Goal: Transaction & Acquisition: Subscribe to service/newsletter

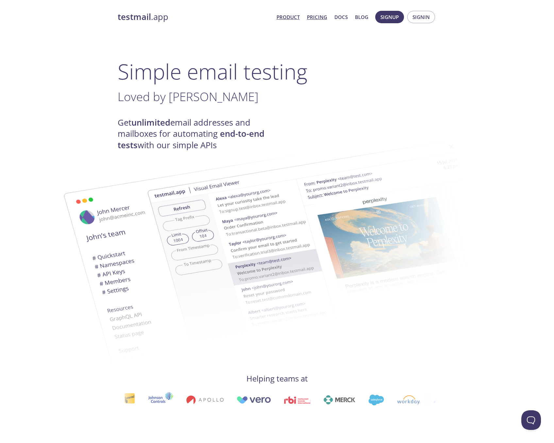
click at [321, 19] on link "Pricing" at bounding box center [317, 17] width 20 height 9
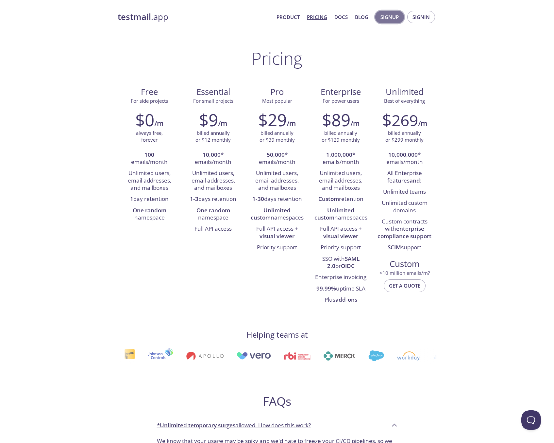
click at [392, 16] on span "Signup" at bounding box center [390, 17] width 18 height 9
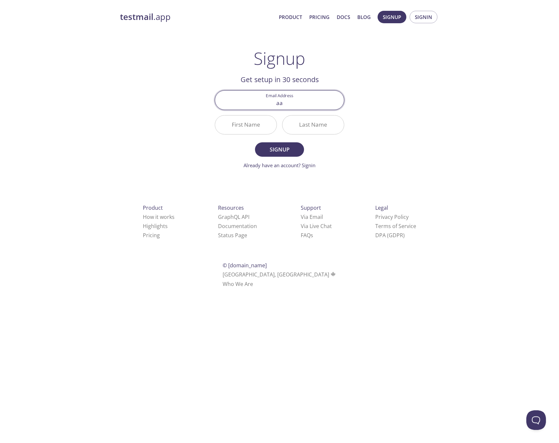
type input "[PERSON_NAME][EMAIL_ADDRESS][PERSON_NAME][DOMAIN_NAME]"
click at [278, 155] on button "Signup" at bounding box center [279, 149] width 49 height 14
click at [256, 124] on input "First Name Required" at bounding box center [245, 124] width 61 height 19
type input "[PERSON_NAME]"
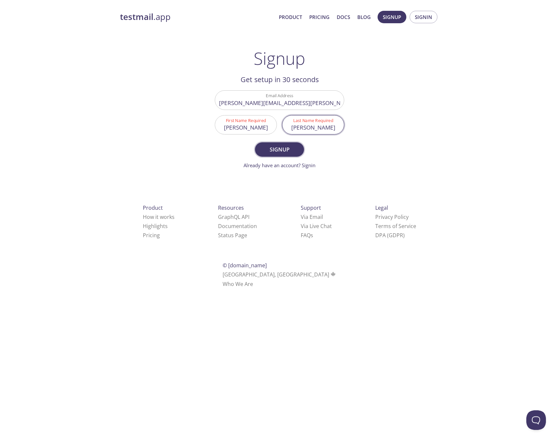
type input "[PERSON_NAME]"
click at [284, 153] on span "Signup" at bounding box center [279, 149] width 35 height 9
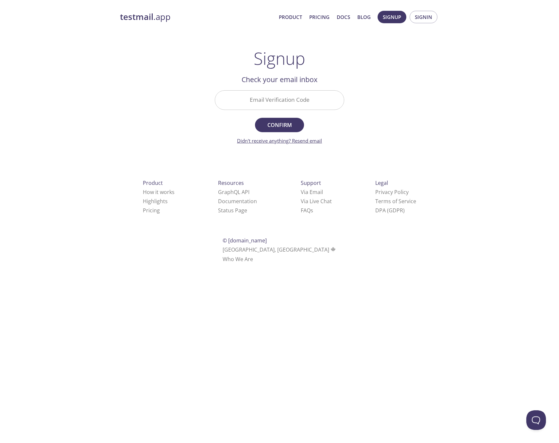
click at [298, 141] on link "Didn't receive anything? Resend email" at bounding box center [279, 140] width 85 height 7
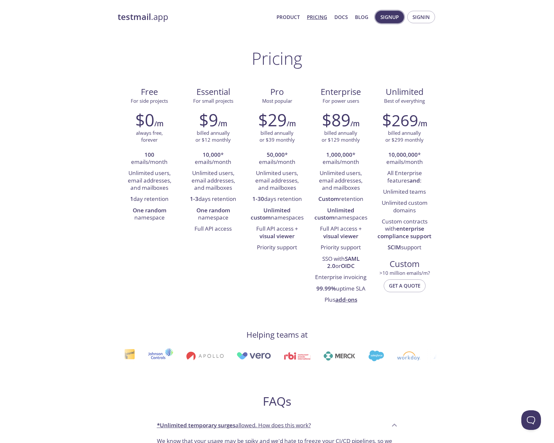
click at [381, 20] on button "Signup" at bounding box center [389, 17] width 29 height 12
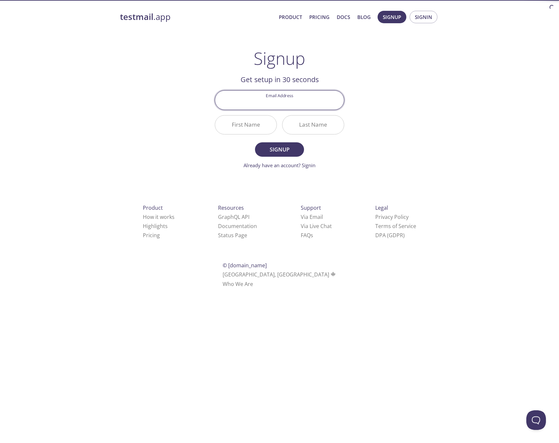
click at [299, 98] on input "Email Address" at bounding box center [279, 100] width 129 height 19
type input "[PERSON_NAME][EMAIL_ADDRESS][PERSON_NAME][DOMAIN_NAME]"
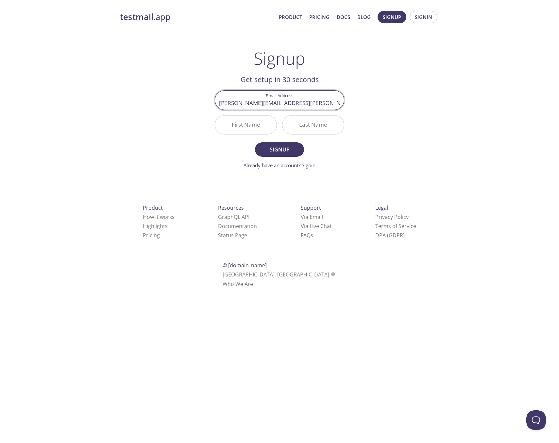
click at [232, 133] on input "First Name" at bounding box center [245, 124] width 61 height 19
type input "[PERSON_NAME]"
click at [278, 153] on span "Signup" at bounding box center [279, 149] width 35 height 9
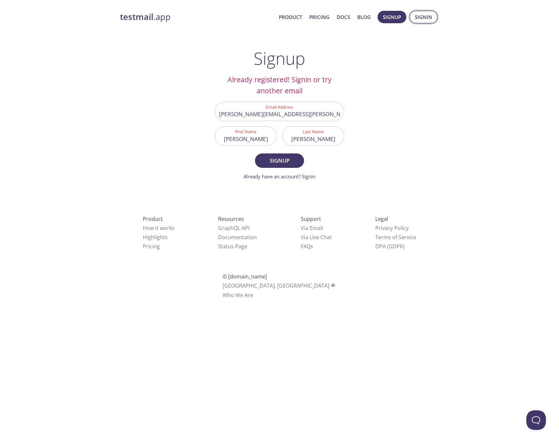
click at [421, 14] on span "Signin" at bounding box center [423, 17] width 17 height 9
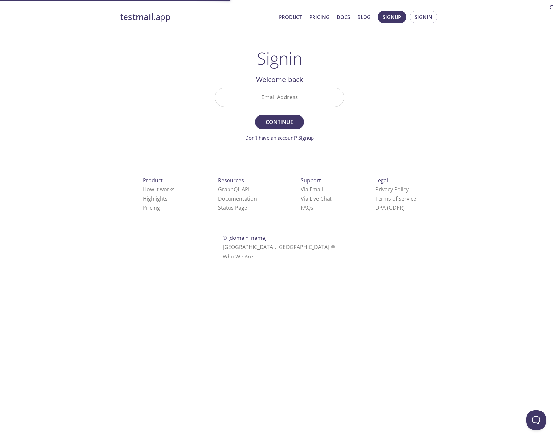
click at [299, 100] on input "Email Address" at bounding box center [279, 97] width 129 height 19
type input "[PERSON_NAME][EMAIL_ADDRESS][PERSON_NAME][DOMAIN_NAME]"
click at [278, 117] on span "Continue" at bounding box center [279, 121] width 35 height 9
click at [295, 103] on input "Signin Security Code" at bounding box center [279, 97] width 129 height 19
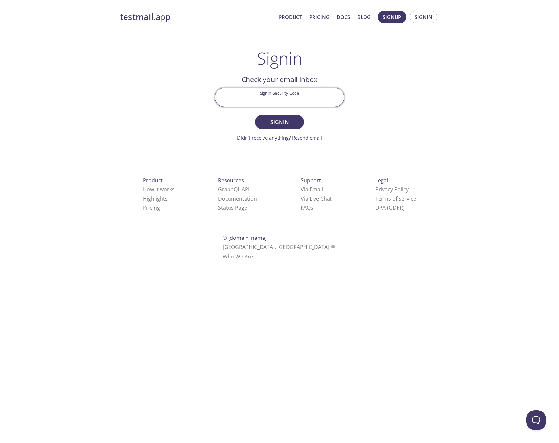
paste input "Z176MBT"
click at [281, 119] on span "Signin" at bounding box center [279, 121] width 35 height 9
click at [456, 110] on div "testmail .app Product Pricing Docs Blog Signup Signin Signin Welcome back Email…" at bounding box center [279, 143] width 559 height 273
drag, startPoint x: 300, startPoint y: 105, endPoint x: 233, endPoint y: 107, distance: 66.7
click at [233, 107] on div "Signin Security Code Z176MBT" at bounding box center [279, 97] width 135 height 25
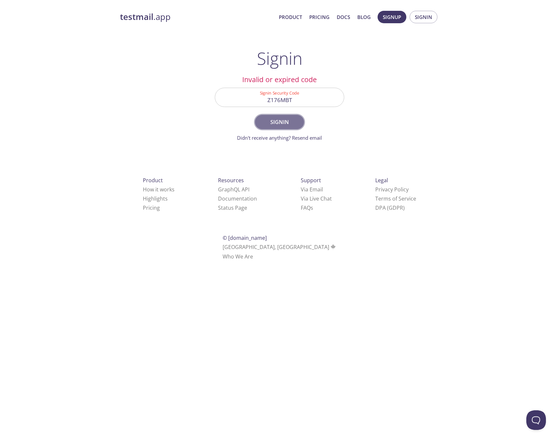
click at [277, 123] on span "Signin" at bounding box center [279, 121] width 35 height 9
click at [333, 47] on div "testmail .app Product Pricing Docs Blog Signup Signin Signin Welcome back Email…" at bounding box center [279, 143] width 335 height 273
drag, startPoint x: 295, startPoint y: 97, endPoint x: 241, endPoint y: 98, distance: 54.0
click at [241, 98] on input "Z176MBT" at bounding box center [279, 97] width 129 height 19
paste input "7RQGZQE"
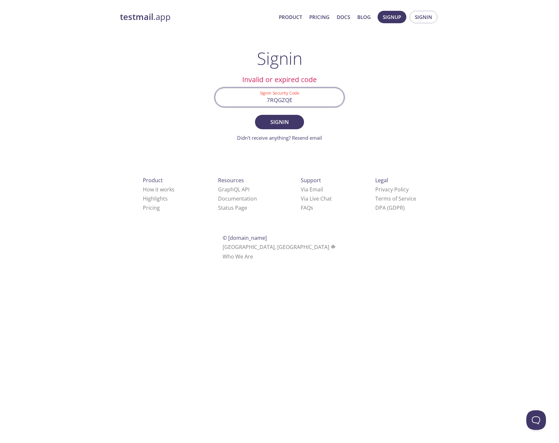
click at [263, 101] on input "7RQGZQE" at bounding box center [279, 97] width 129 height 19
type input "7RQGZQE"
click at [282, 125] on span "Signin" at bounding box center [279, 121] width 35 height 9
